Goal: Task Accomplishment & Management: Use online tool/utility

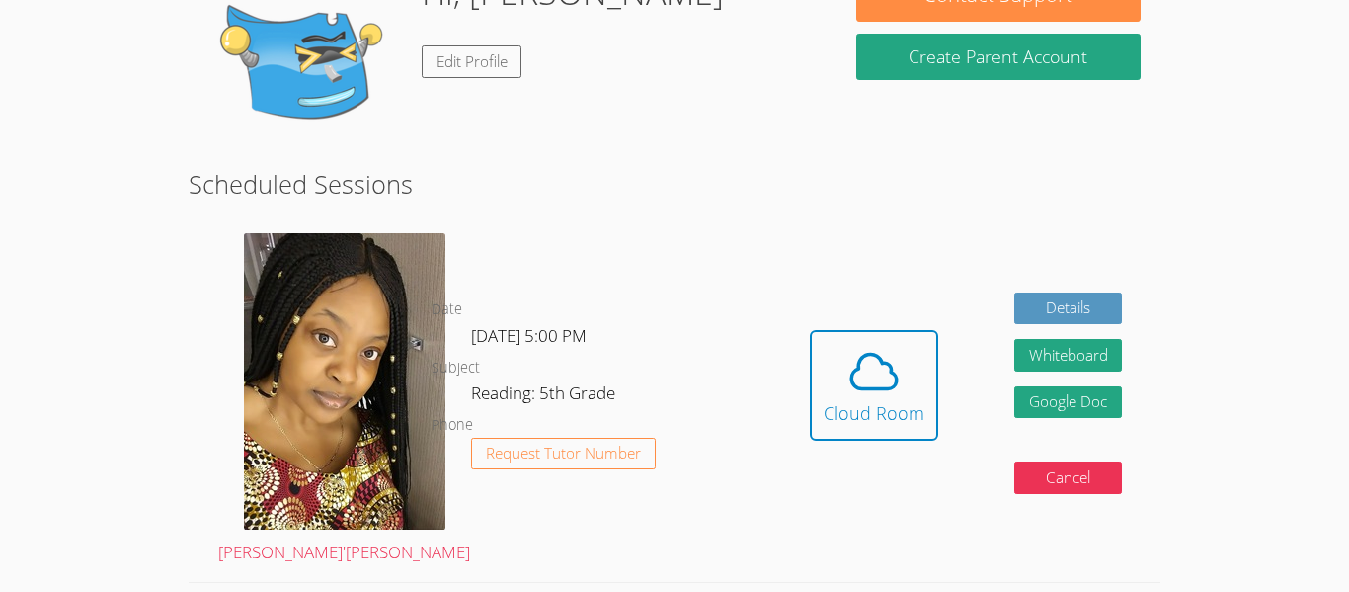
scroll to position [364, 0]
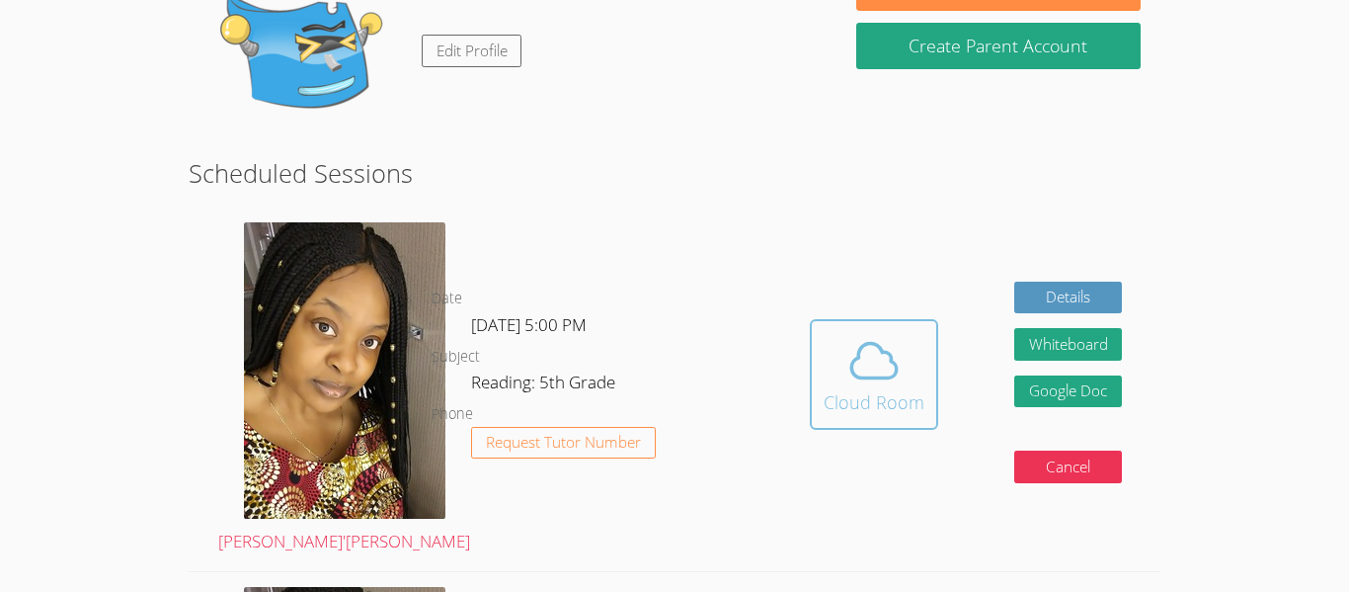
click at [835, 356] on span at bounding box center [874, 360] width 101 height 55
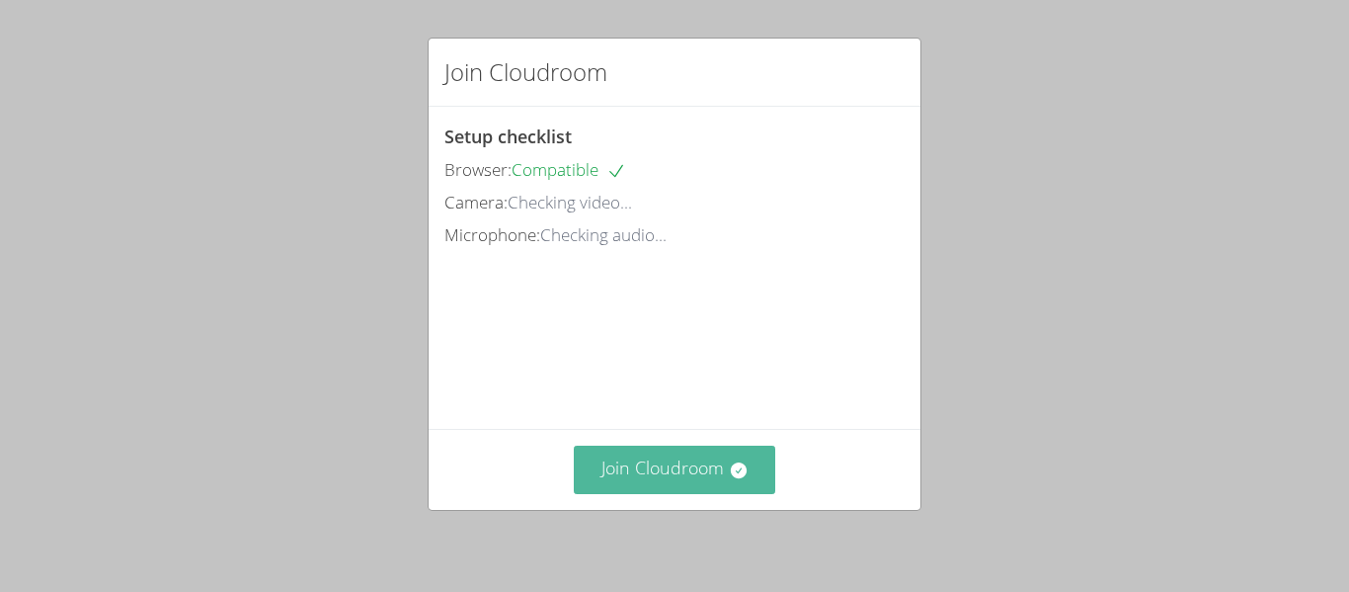
click at [731, 456] on button "Join Cloudroom" at bounding box center [675, 470] width 203 height 48
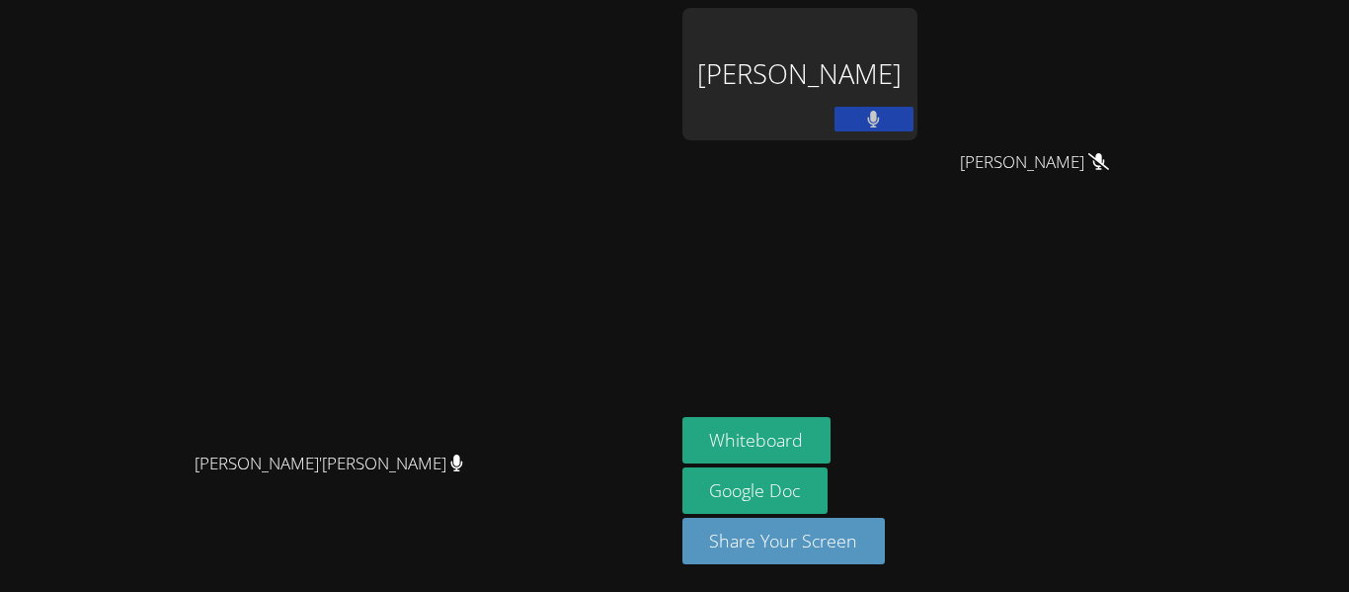
click at [918, 116] on div "[PERSON_NAME]" at bounding box center [800, 74] width 235 height 132
click at [886, 537] on button "Share Your Screen" at bounding box center [784, 541] width 203 height 46
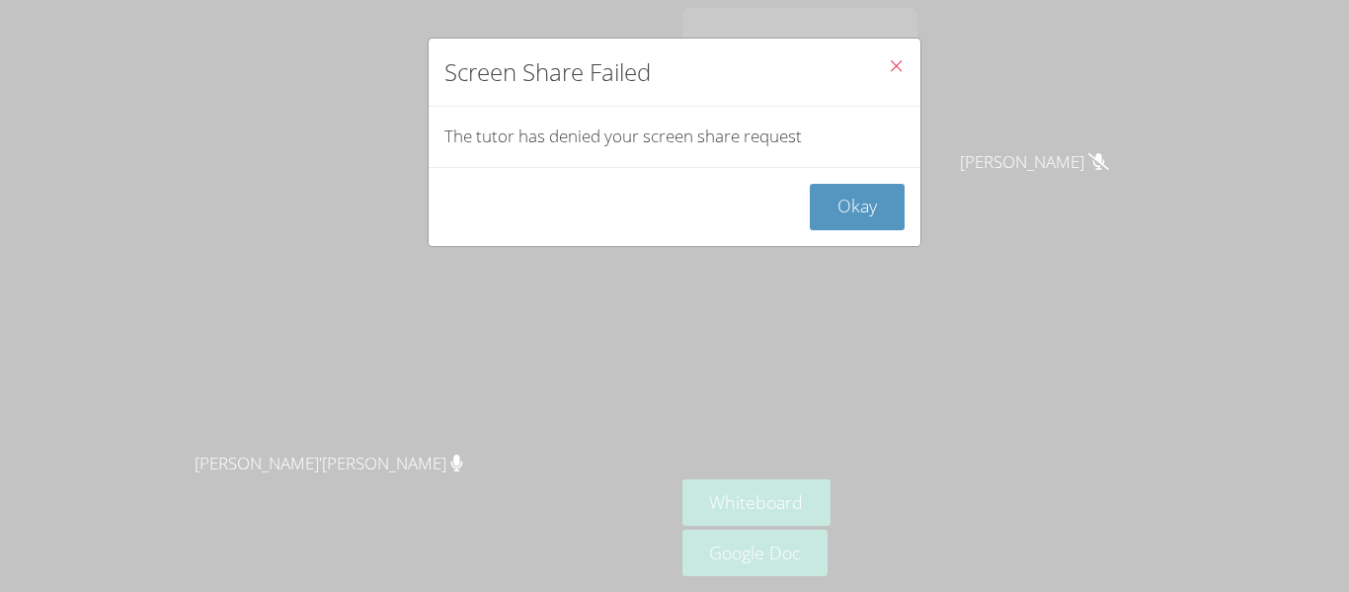
click at [898, 51] on button "Close" at bounding box center [896, 69] width 48 height 60
click at [909, 68] on button "Close" at bounding box center [896, 69] width 48 height 60
click at [872, 195] on button "Okay" at bounding box center [857, 207] width 95 height 46
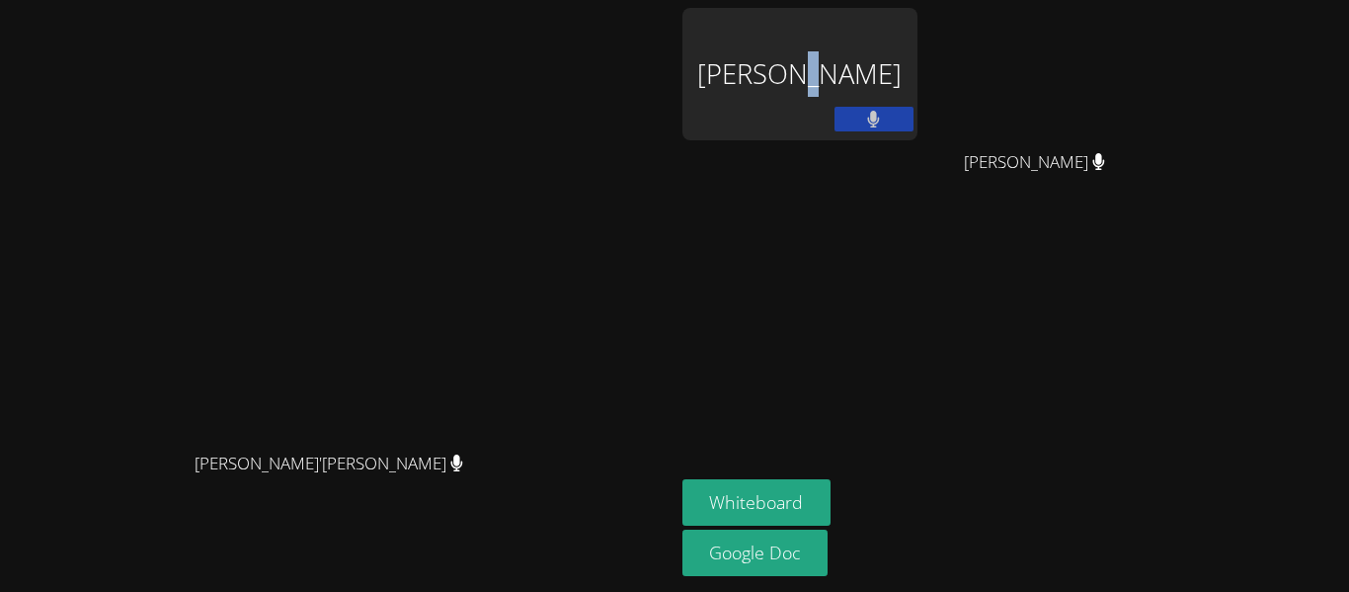
click at [918, 63] on div "[PERSON_NAME]" at bounding box center [800, 74] width 235 height 132
click at [891, 45] on div "[PERSON_NAME]" at bounding box center [800, 74] width 235 height 132
drag, startPoint x: 1007, startPoint y: 266, endPoint x: 980, endPoint y: 240, distance: 37.0
click at [990, 249] on aside "Janine Higareda Jayleen Higareda Jayleen Higareda Whiteboard Google Doc" at bounding box center [922, 296] width 494 height 592
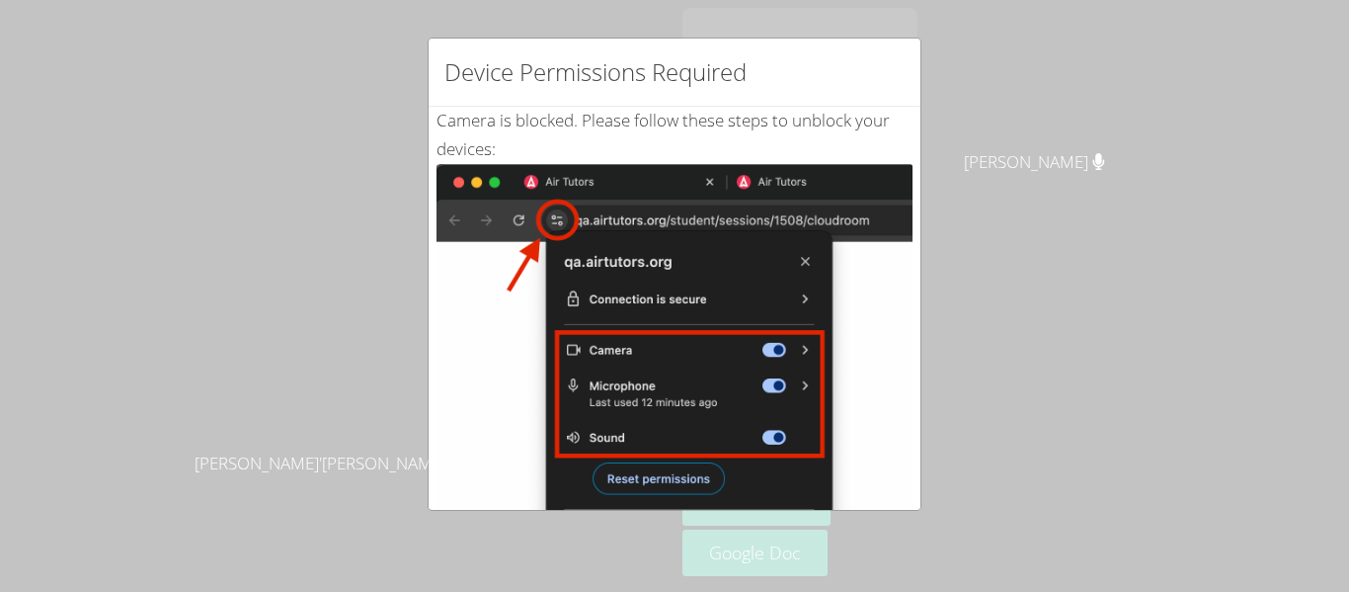
drag, startPoint x: 1085, startPoint y: 269, endPoint x: 1071, endPoint y: 317, distance: 50.3
click at [1070, 319] on div "Device Permissions Required Camera is blocked . Please follow these steps to un…" at bounding box center [674, 296] width 1349 height 592
drag, startPoint x: 1084, startPoint y: 445, endPoint x: 1075, endPoint y: 409, distance: 36.7
click at [1077, 410] on div "Device Permissions Required Camera is blocked . Please follow these steps to un…" at bounding box center [674, 296] width 1349 height 592
click at [619, 49] on div "Device Permissions Required Camera is blocked . Please follow these steps to un…" at bounding box center [674, 296] width 1349 height 592
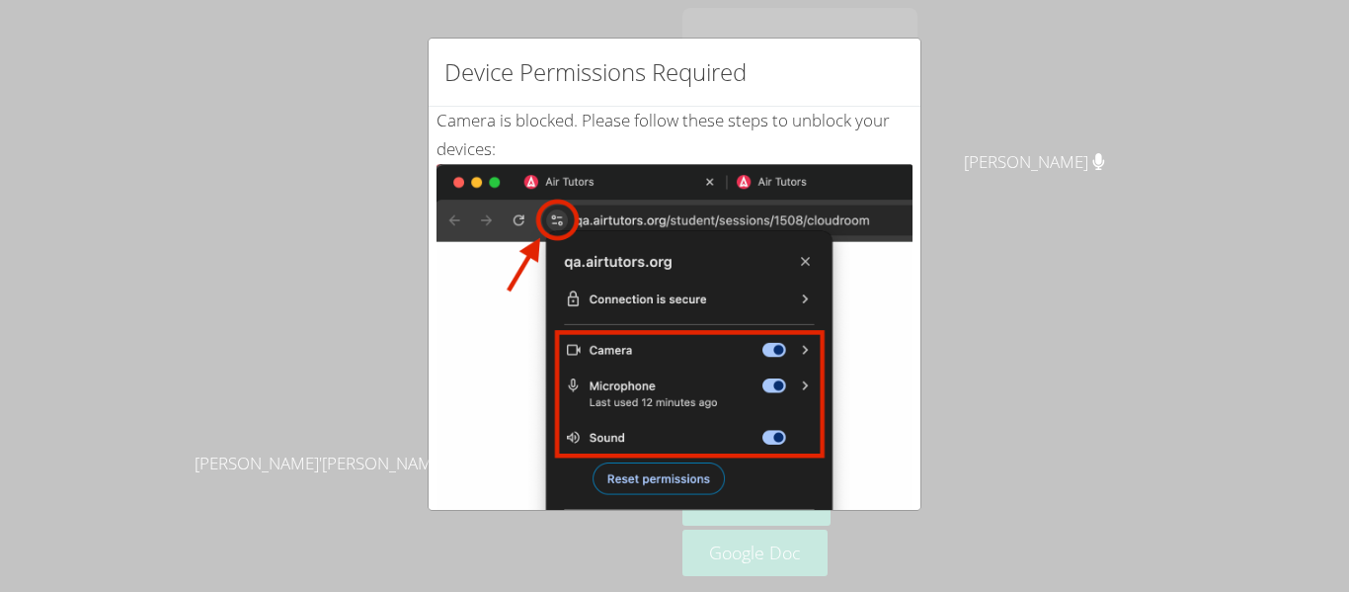
drag, startPoint x: 527, startPoint y: 443, endPoint x: 628, endPoint y: 420, distance: 104.3
click at [571, 425] on div "Camera is blocked . Please follow these steps to unblock your devices: Click th…" at bounding box center [675, 479] width 476 height 744
click at [988, 390] on div "Device Permissions Required Camera is blocked . Please follow these steps to un…" at bounding box center [674, 296] width 1349 height 592
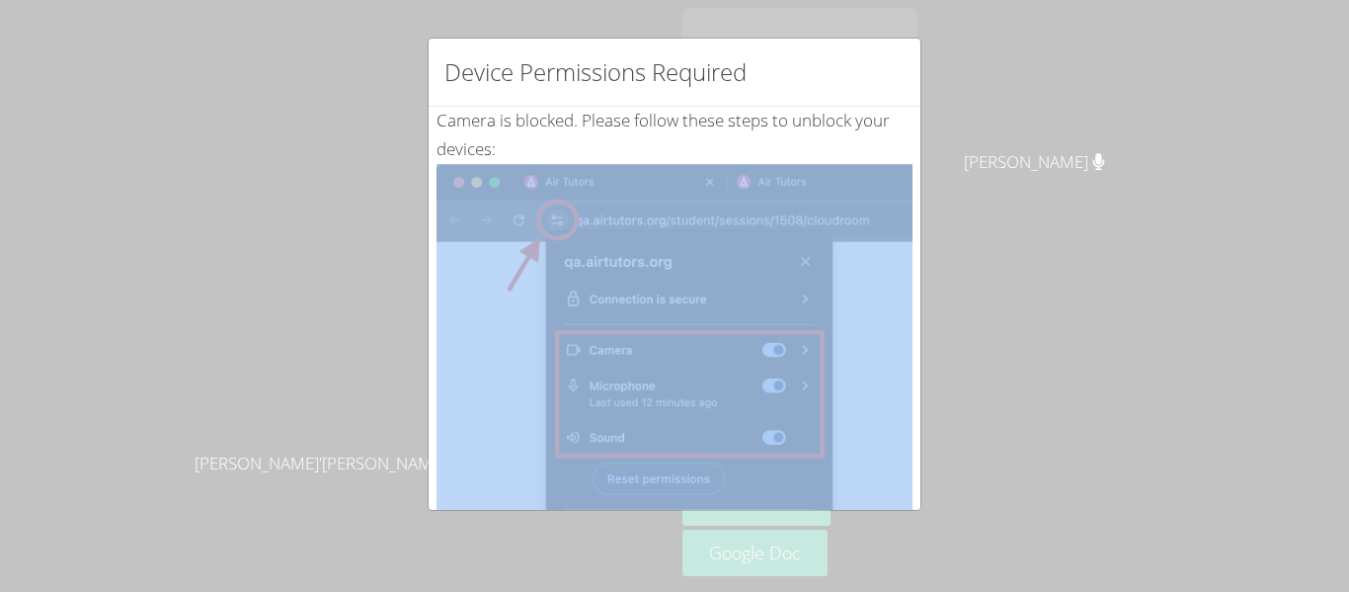
click at [988, 390] on div "Device Permissions Required Camera is blocked . Please follow these steps to un…" at bounding box center [674, 296] width 1349 height 592
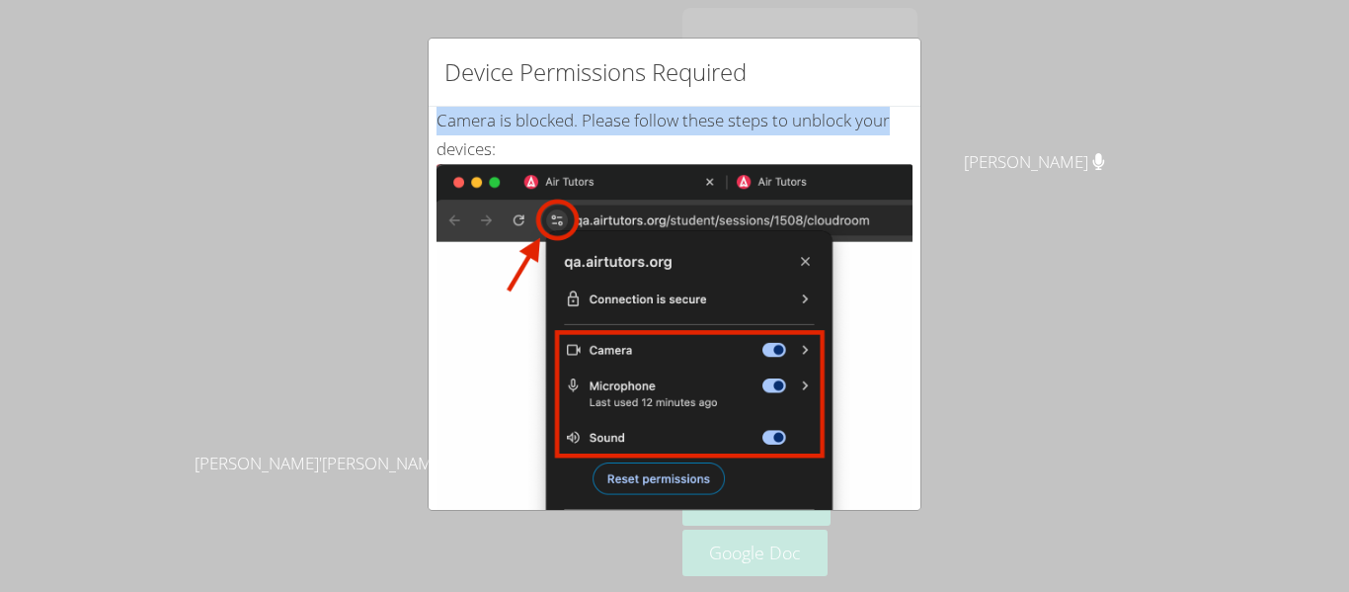
drag, startPoint x: 1026, startPoint y: 108, endPoint x: 964, endPoint y: 1, distance: 123.5
click at [986, 15] on div "Device Permissions Required Camera is blocked . Please follow these steps to un…" at bounding box center [674, 296] width 1349 height 592
drag, startPoint x: 414, startPoint y: 63, endPoint x: 438, endPoint y: 17, distance: 52.1
click at [434, 59] on div "Device Permissions Required Camera is blocked . Please follow these steps to un…" at bounding box center [674, 296] width 1349 height 592
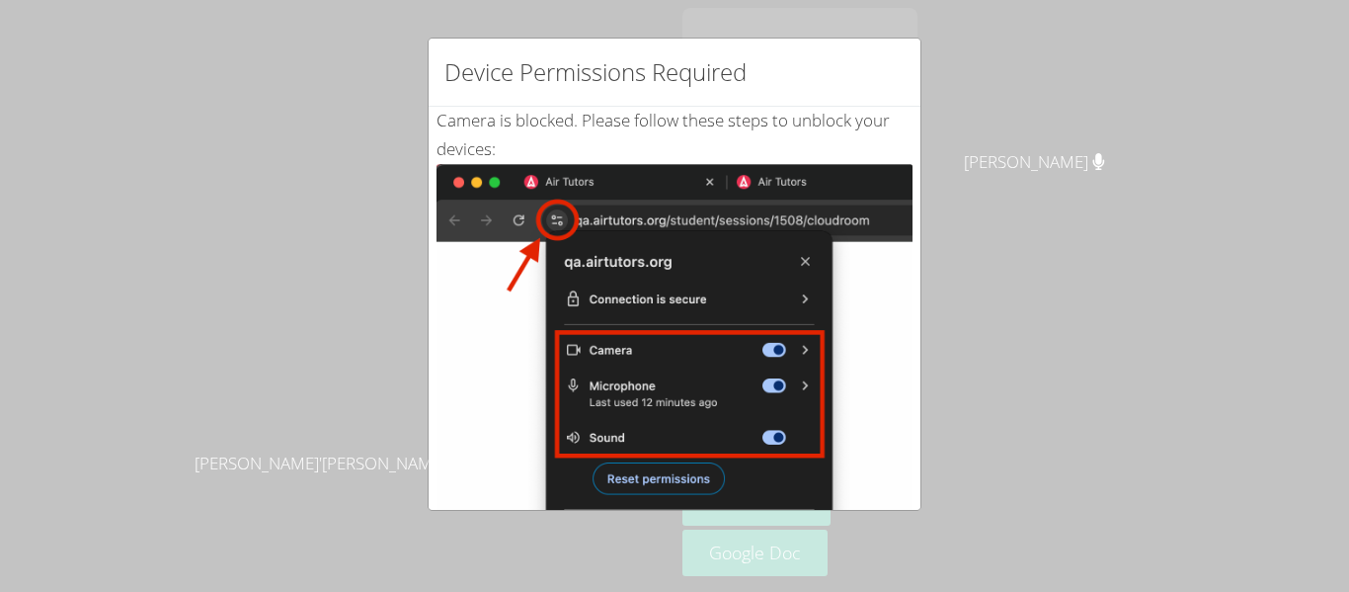
click at [436, 18] on div "Device Permissions Required Camera is blocked . Please follow these steps to un…" at bounding box center [674, 296] width 1349 height 592
click at [467, 110] on div "Device Permissions Required Camera is blocked . Please follow these steps to un…" at bounding box center [674, 296] width 1349 height 592
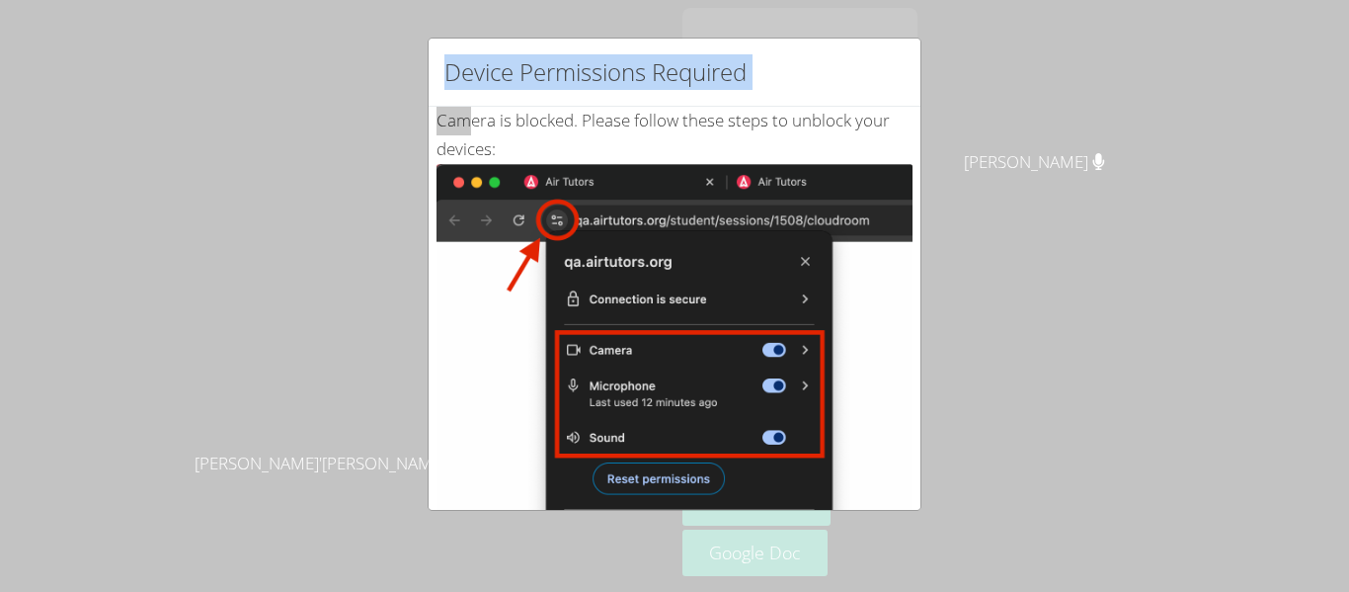
click at [146, 52] on div "Device Permissions Required Camera is blocked . Please follow these steps to un…" at bounding box center [674, 296] width 1349 height 592
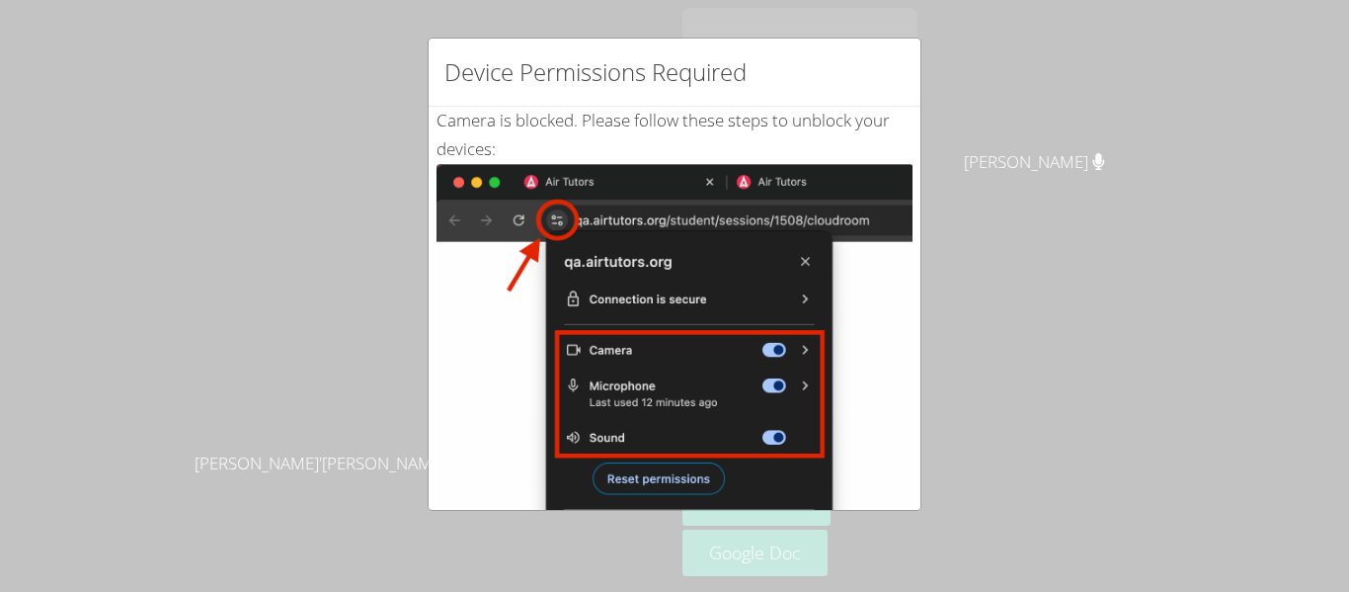
click at [850, 150] on div "Camera is blocked . Please follow these steps to unblock your devices: Click th…" at bounding box center [675, 479] width 476 height 744
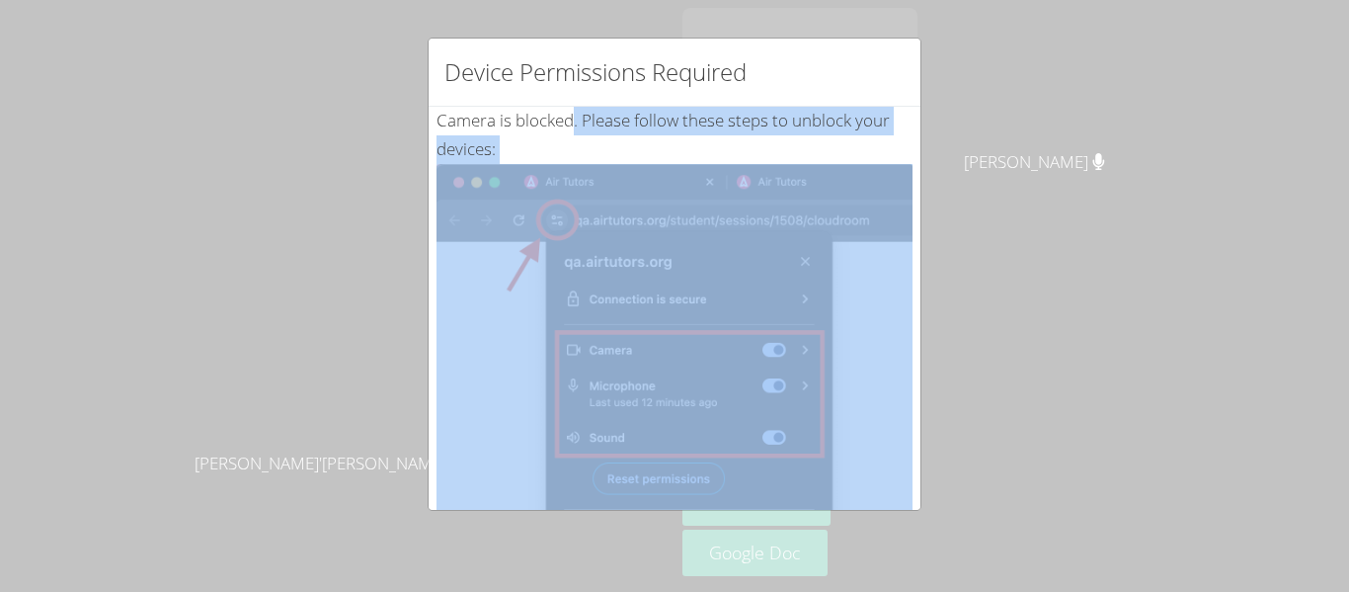
drag, startPoint x: 835, startPoint y: 223, endPoint x: 693, endPoint y: 339, distance: 182.5
click at [815, 270] on div "Camera is blocked . Please follow these steps to unblock your devices: Click th…" at bounding box center [675, 479] width 476 height 744
drag, startPoint x: 843, startPoint y: 338, endPoint x: 903, endPoint y: 335, distance: 60.3
click at [846, 338] on img at bounding box center [675, 387] width 476 height 447
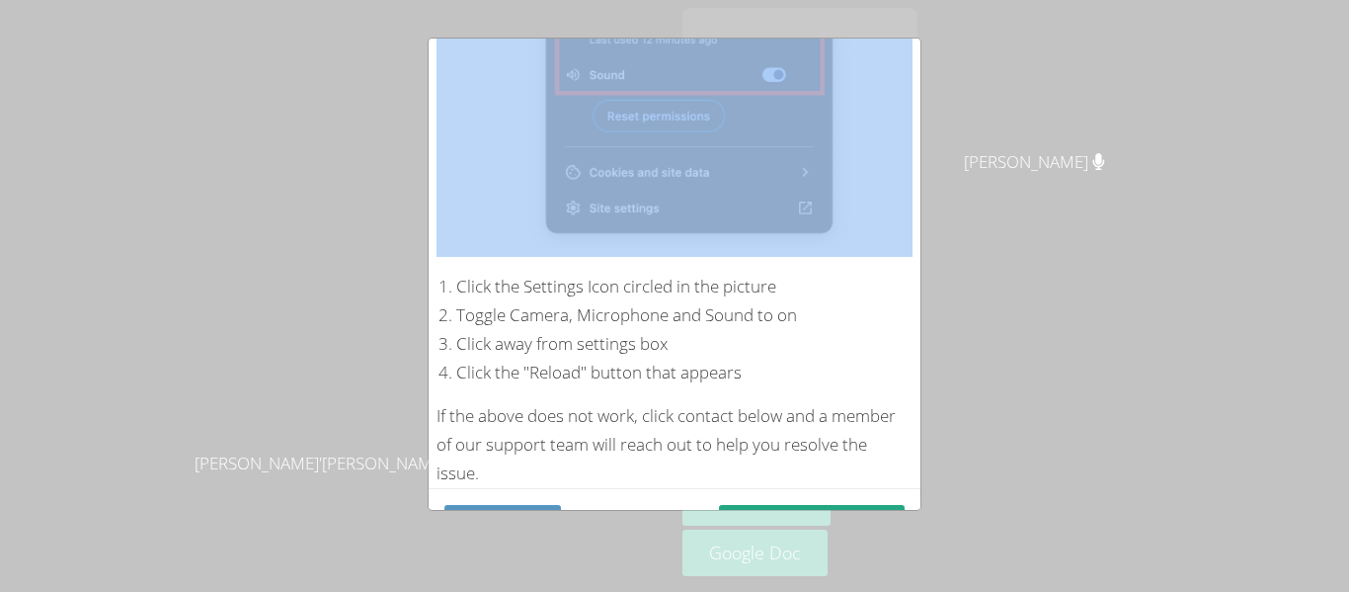
scroll to position [420, 0]
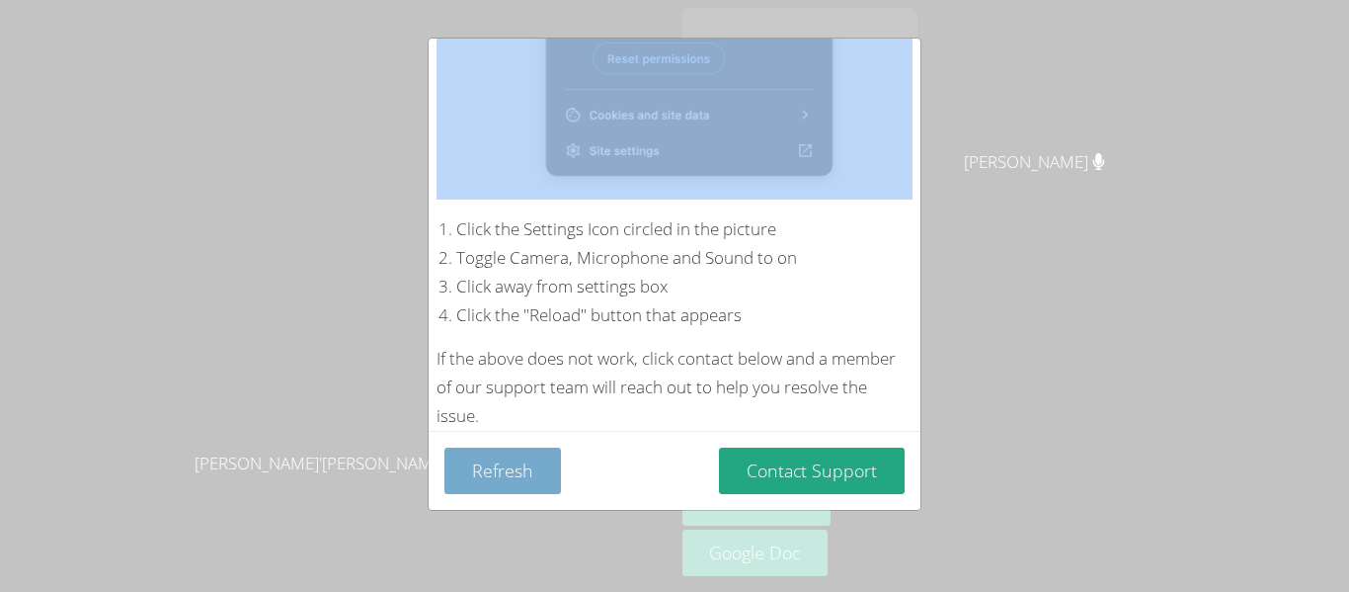
click at [539, 474] on button "Refresh" at bounding box center [503, 470] width 117 height 46
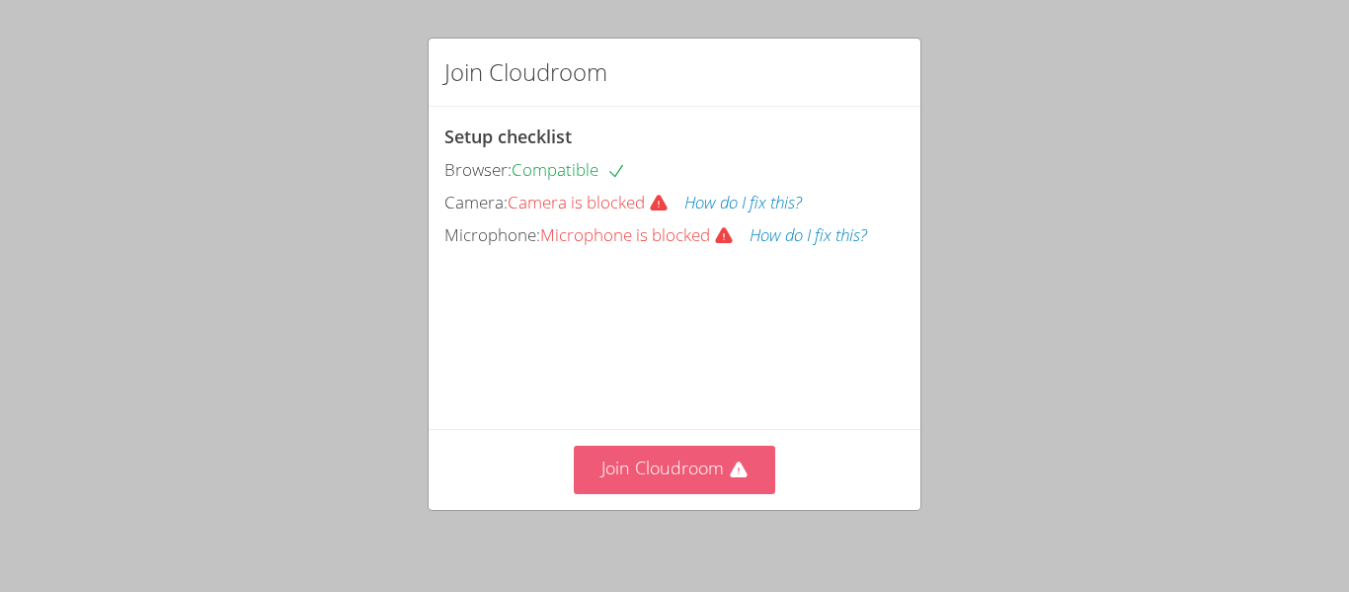
click at [643, 473] on button "Join Cloudroom" at bounding box center [675, 470] width 203 height 48
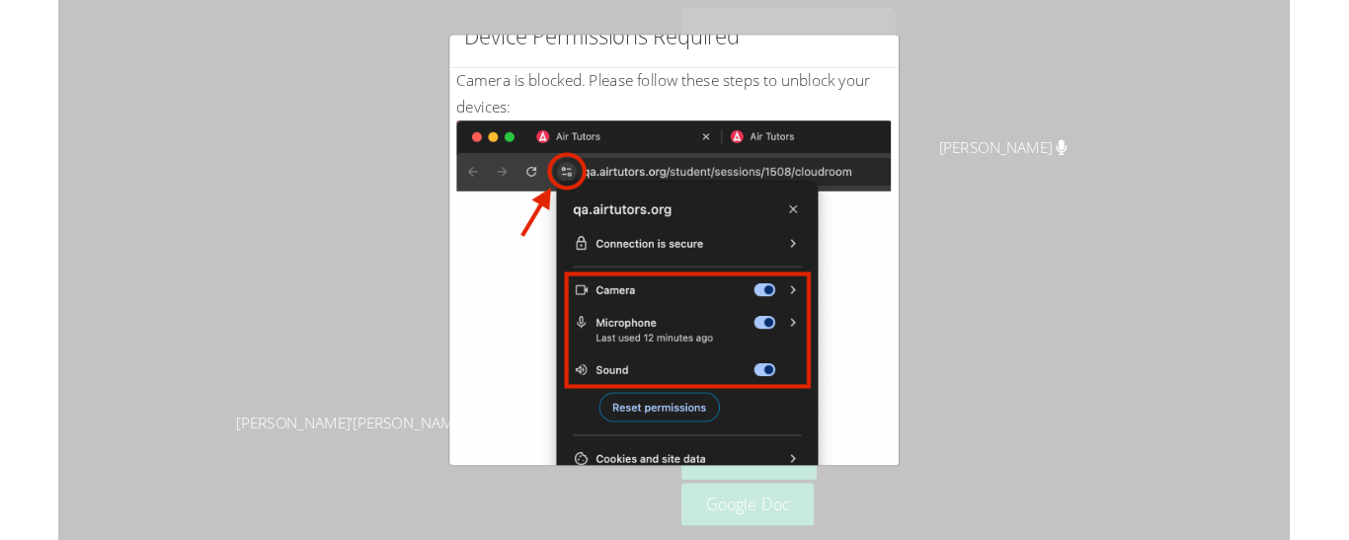
scroll to position [44, 0]
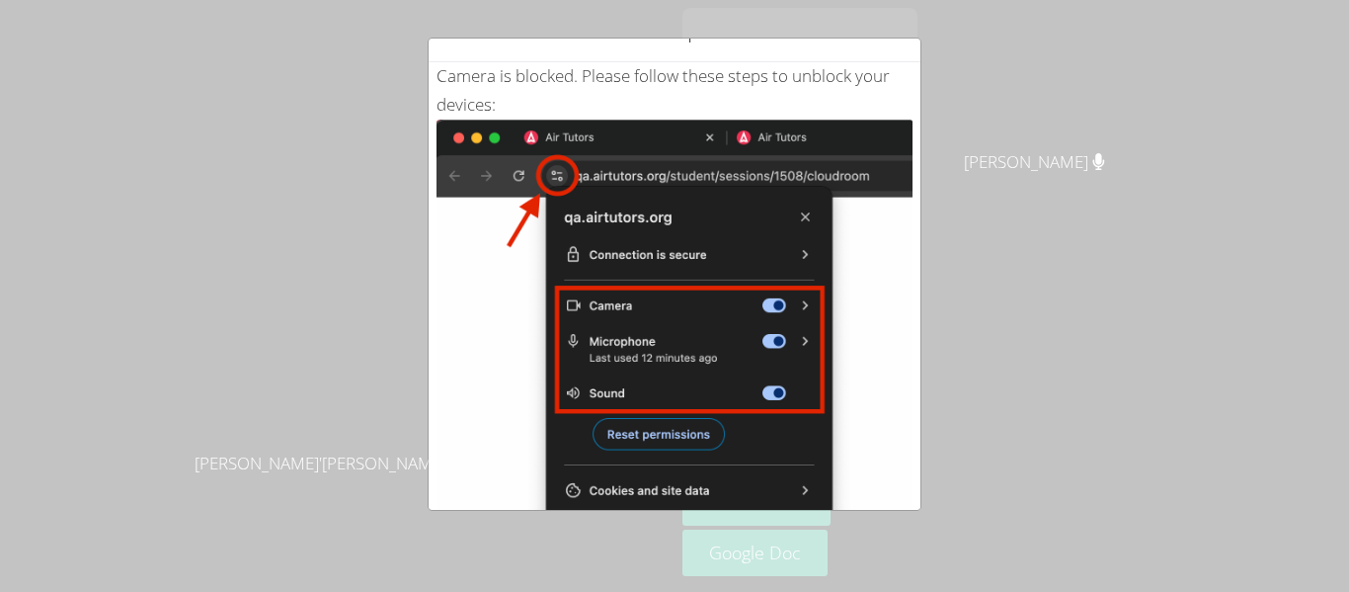
drag, startPoint x: 1039, startPoint y: 342, endPoint x: 1021, endPoint y: 289, distance: 55.3
click at [1040, 294] on div "Device Permissions Required Camera is blocked . Please follow these steps to un…" at bounding box center [674, 296] width 1349 height 592
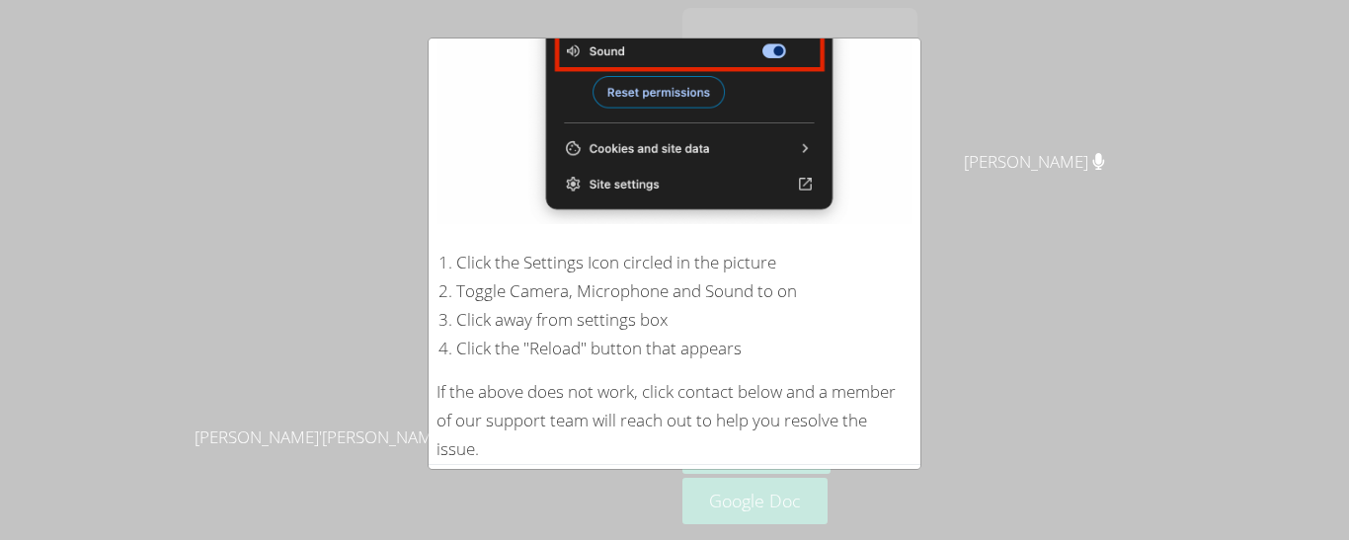
scroll to position [460, 0]
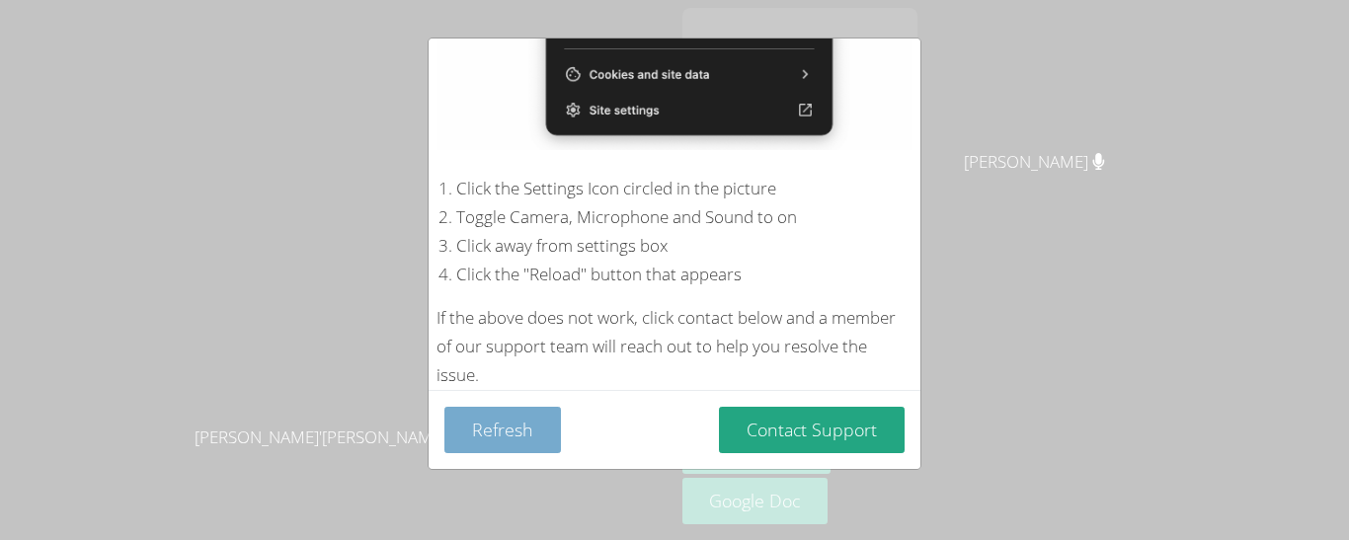
click at [510, 433] on button "Refresh" at bounding box center [503, 430] width 117 height 46
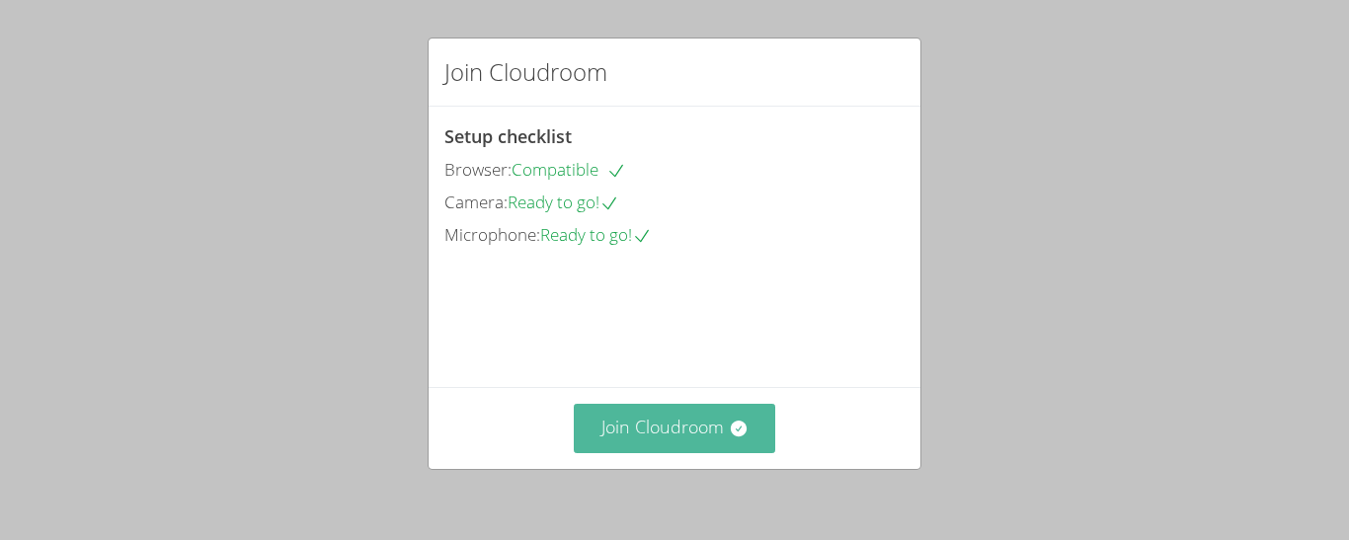
click at [665, 436] on button "Join Cloudroom" at bounding box center [675, 428] width 203 height 48
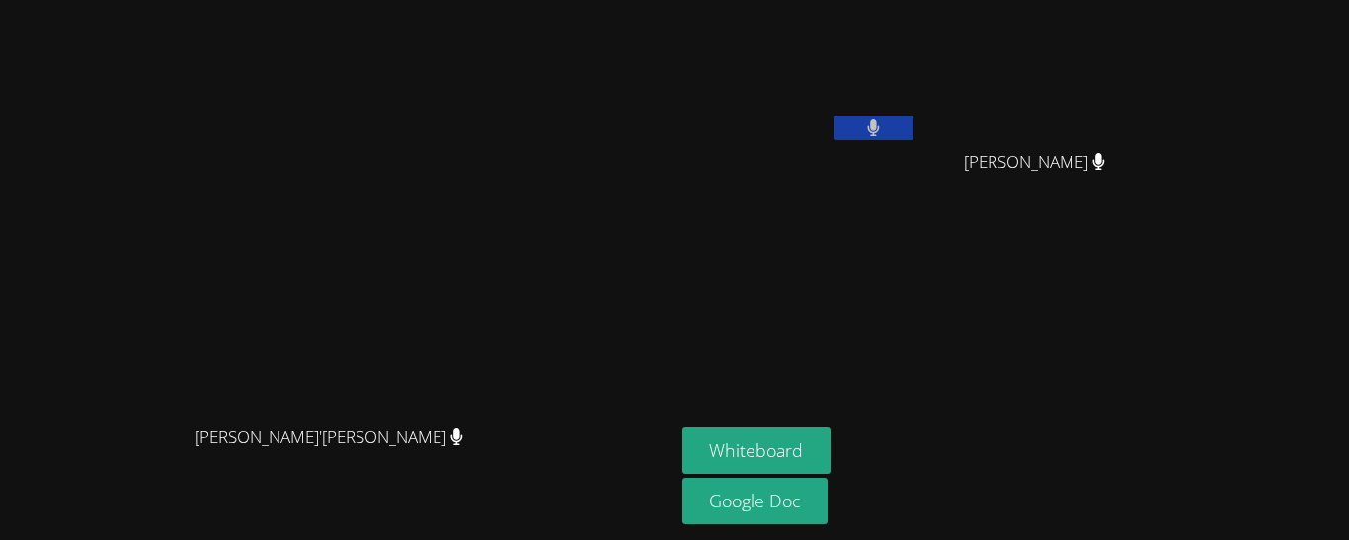
click at [918, 45] on video at bounding box center [800, 74] width 235 height 132
click at [832, 474] on button "Whiteboard" at bounding box center [757, 451] width 149 height 46
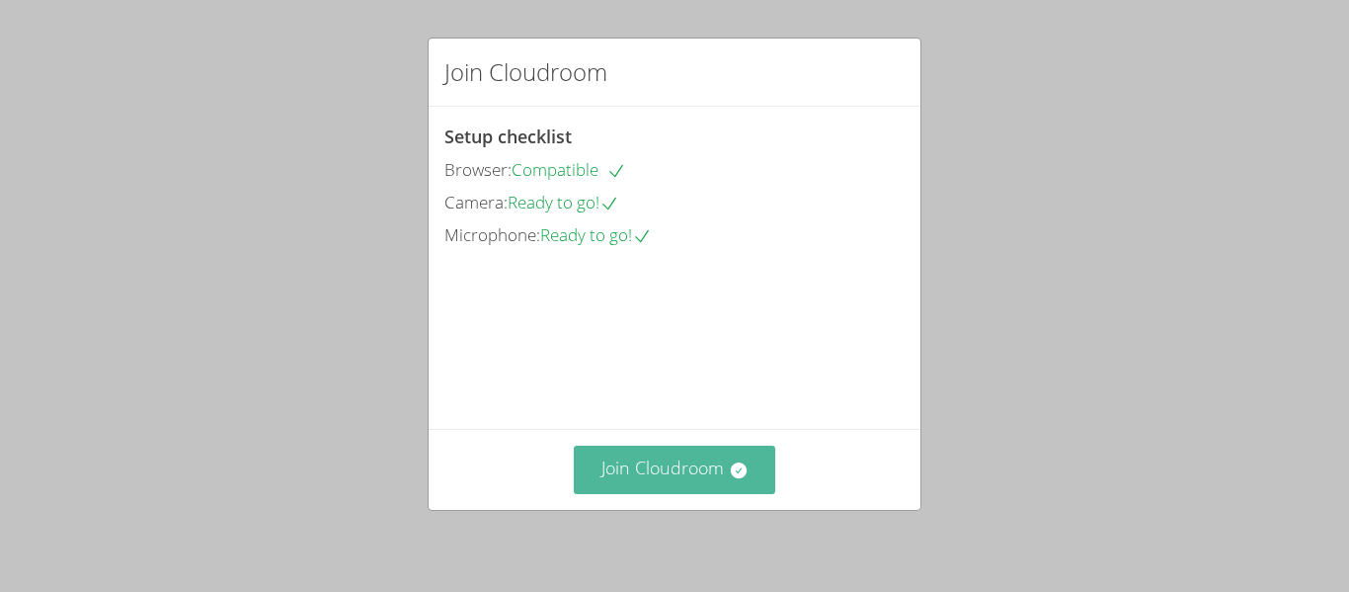
click at [652, 488] on button "Join Cloudroom" at bounding box center [675, 470] width 203 height 48
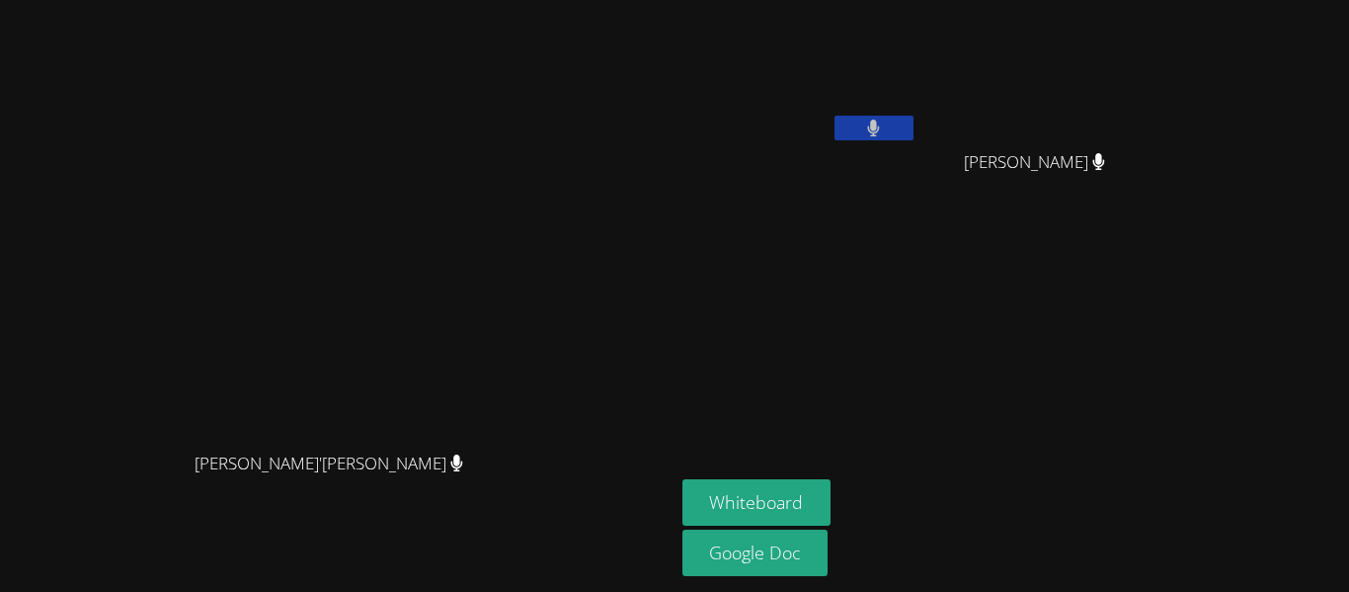
click at [918, 87] on video at bounding box center [800, 74] width 235 height 132
click at [955, 247] on aside "[PERSON_NAME] [PERSON_NAME] [PERSON_NAME] Whiteboard Google Doc" at bounding box center [922, 296] width 494 height 592
click at [832, 498] on button "Whiteboard" at bounding box center [757, 502] width 149 height 46
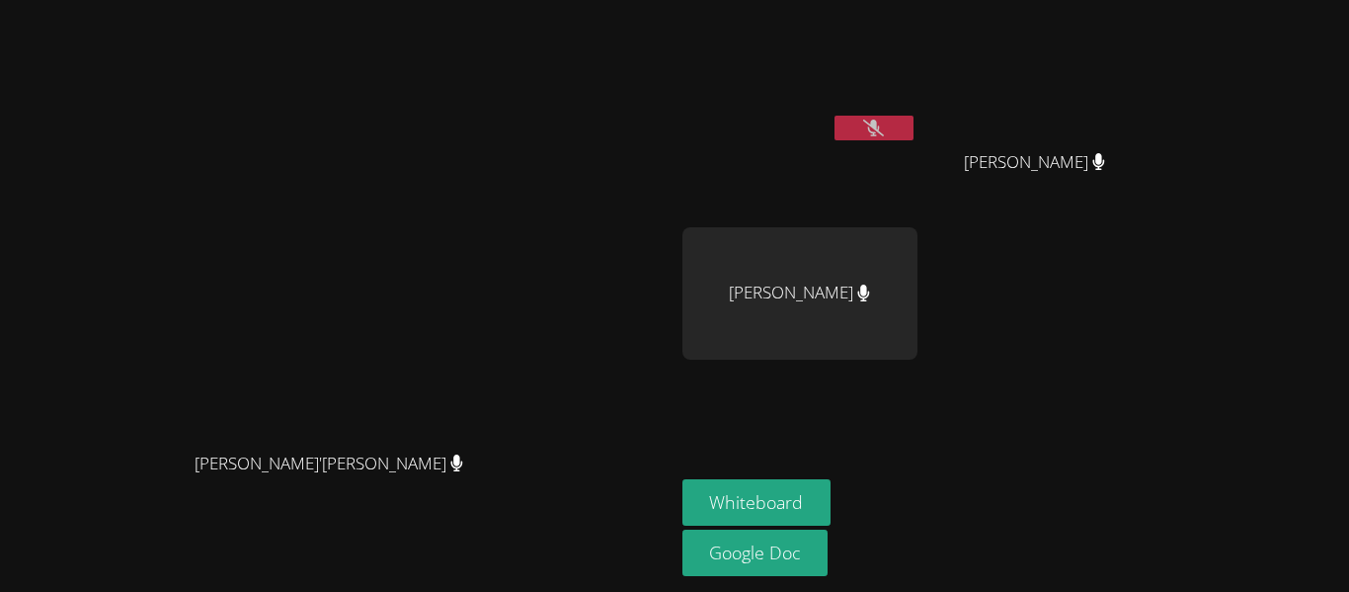
click at [884, 135] on icon at bounding box center [873, 128] width 21 height 17
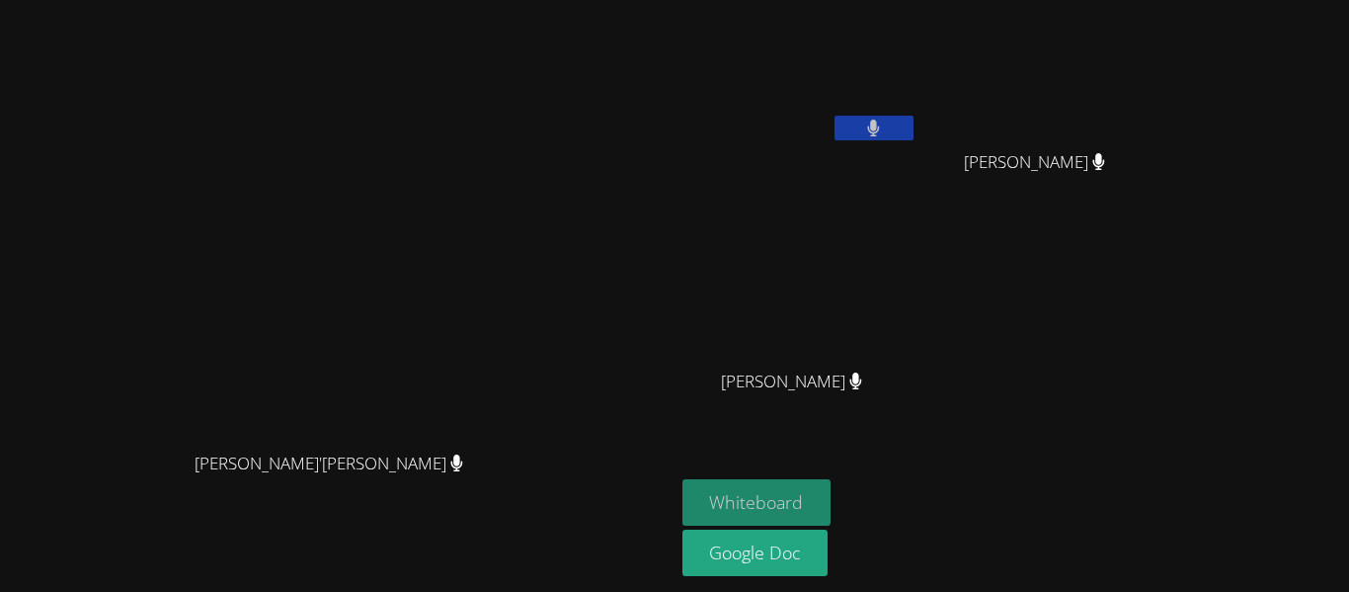
click at [832, 499] on button "Whiteboard" at bounding box center [757, 502] width 149 height 46
